Goal: Information Seeking & Learning: Find specific fact

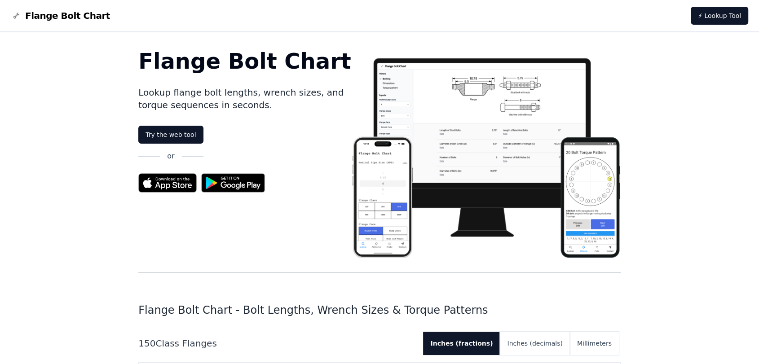
scroll to position [2495, 0]
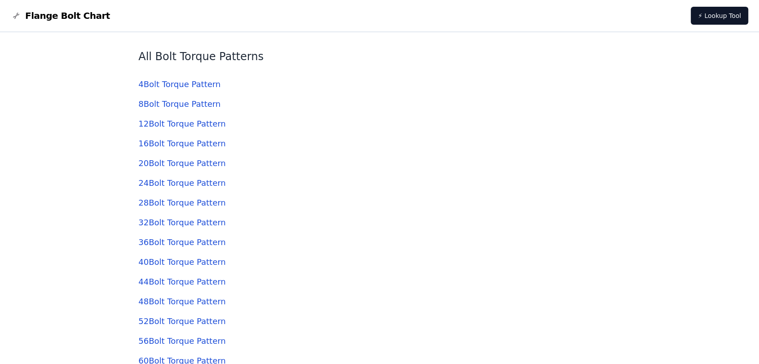
click at [169, 183] on link "24 Bolt Torque Pattern" at bounding box center [181, 182] width 87 height 9
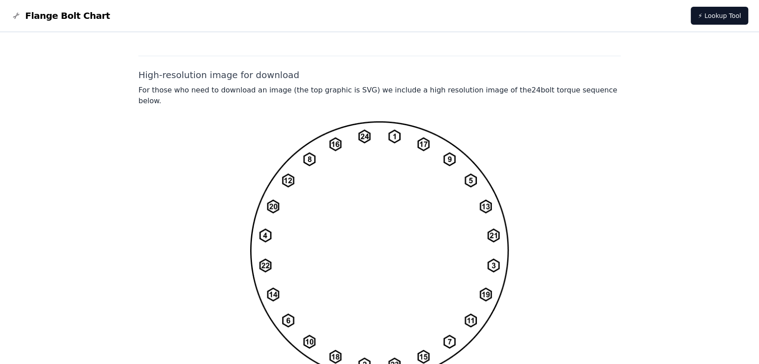
scroll to position [698, 0]
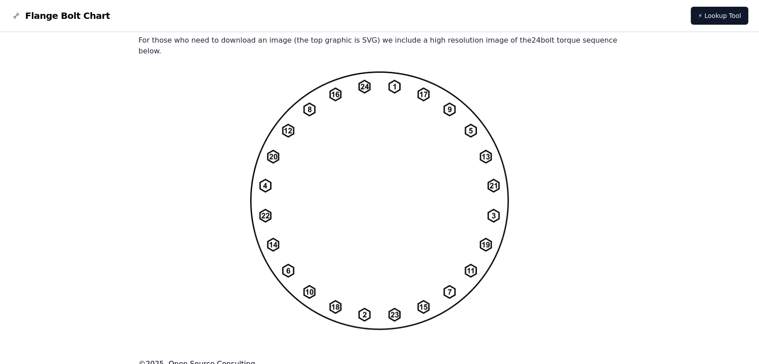
drag, startPoint x: 362, startPoint y: 176, endPoint x: 588, endPoint y: 165, distance: 226.6
click at [588, 165] on div at bounding box center [379, 200] width 482 height 259
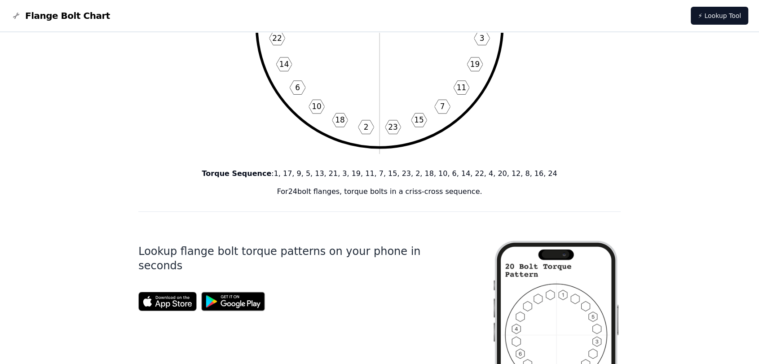
scroll to position [0, 0]
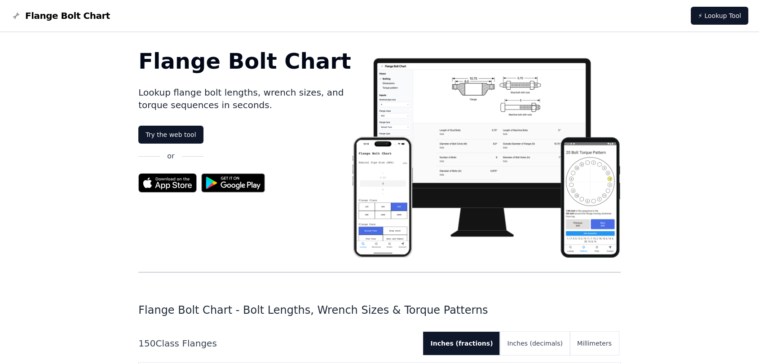
scroll to position [2495, 0]
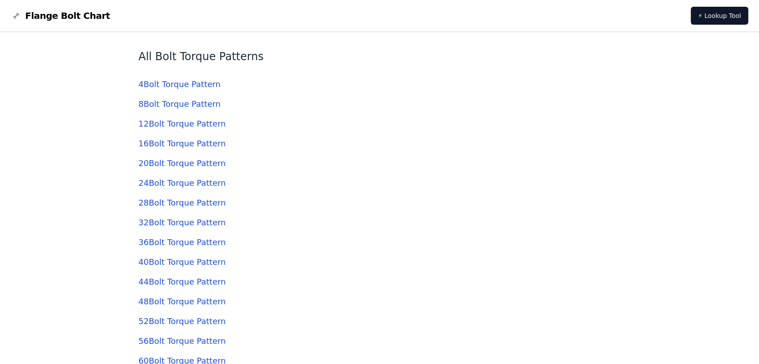
click at [173, 124] on link "12 Bolt Torque Pattern" at bounding box center [181, 123] width 87 height 9
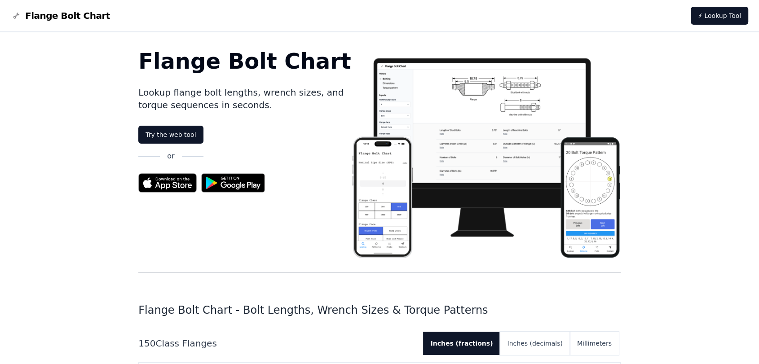
scroll to position [2495, 0]
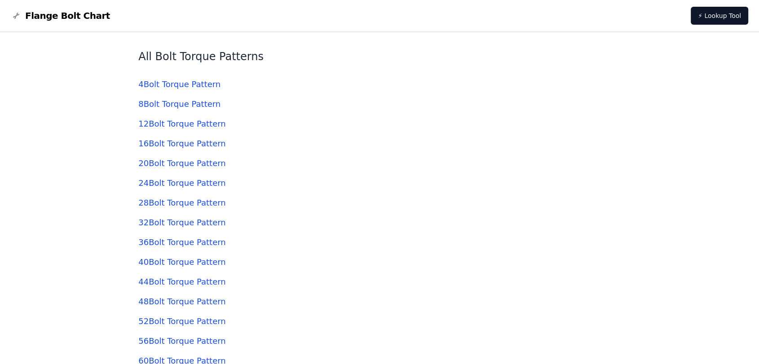
click at [154, 104] on link "8 Bolt Torque Pattern" at bounding box center [179, 103] width 82 height 9
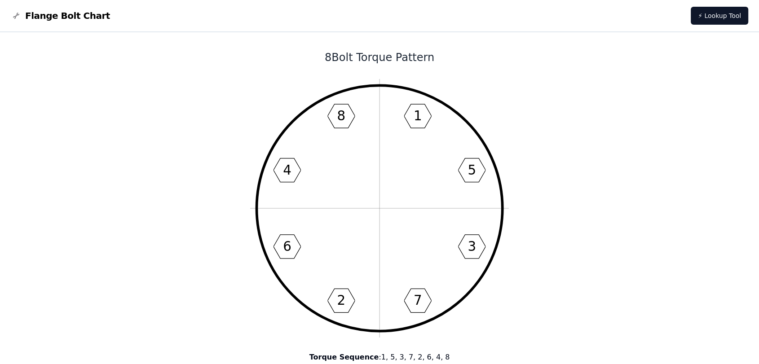
scroll to position [2495, 0]
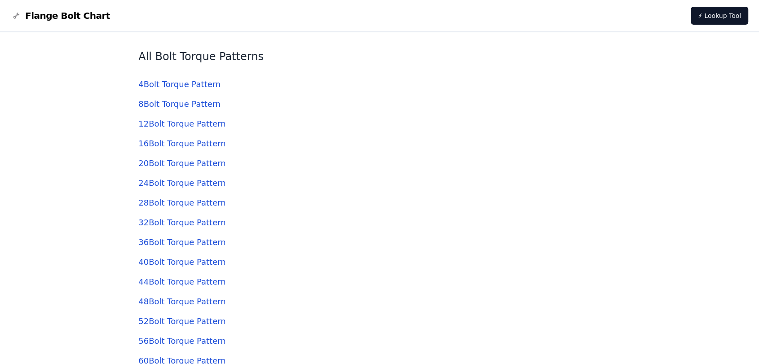
click at [177, 146] on link "16 Bolt Torque Pattern" at bounding box center [181, 143] width 87 height 9
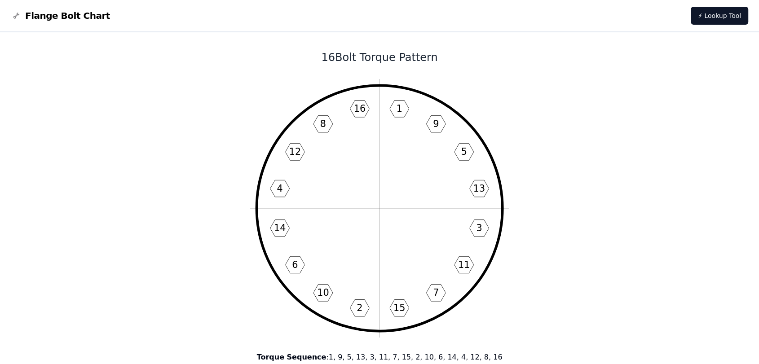
scroll to position [2495, 0]
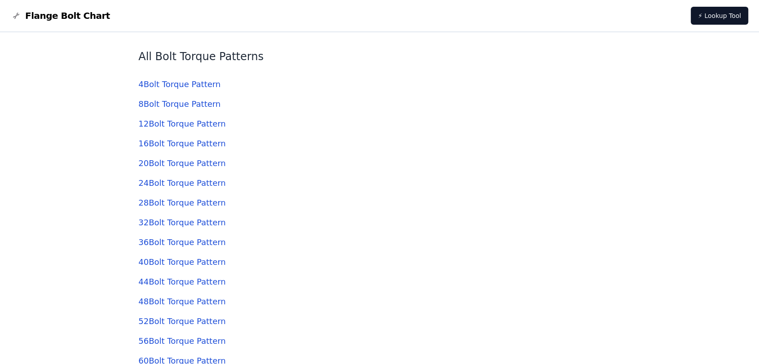
click at [168, 121] on link "12 Bolt Torque Pattern" at bounding box center [181, 123] width 87 height 9
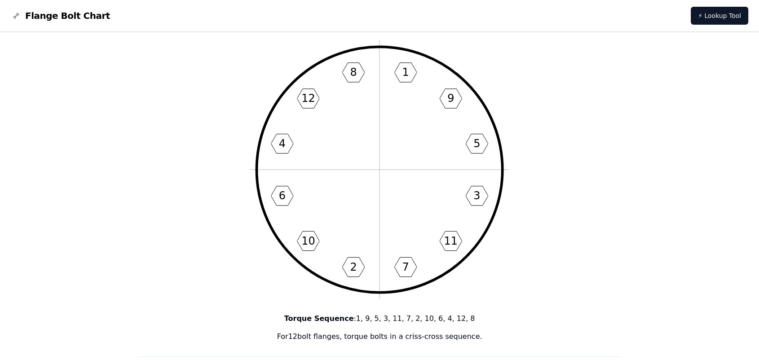
scroll to position [199, 0]
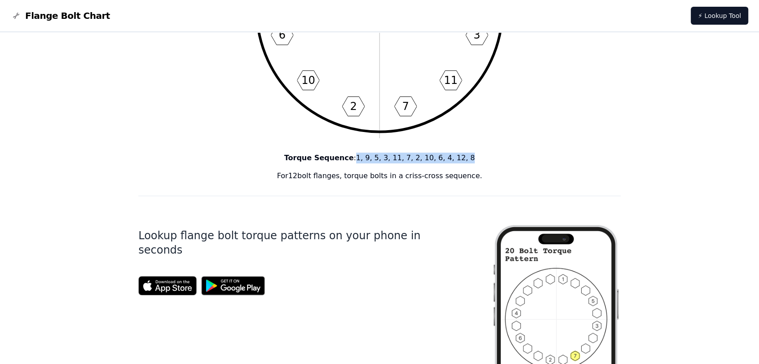
drag, startPoint x: 362, startPoint y: 156, endPoint x: 460, endPoint y: 154, distance: 97.9
click at [460, 154] on p "Torque Sequence : 1, 9, 5, 3, 11, 7, 2, 10, 6, 4, 12, 8" at bounding box center [379, 158] width 482 height 11
copy p "1, 9, 5, 3, 11, 7, 2, 10, 6, 4, 12, 8"
